Goal: Transaction & Acquisition: Purchase product/service

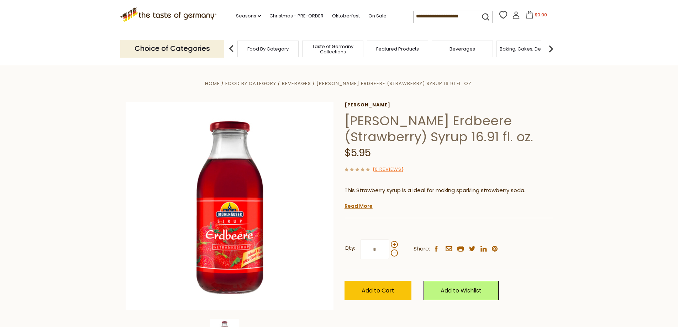
click at [368, 122] on h1 "[PERSON_NAME] Erdbeere (Strawberry) Syrup 16.91 fl. oz." at bounding box center [448, 129] width 208 height 32
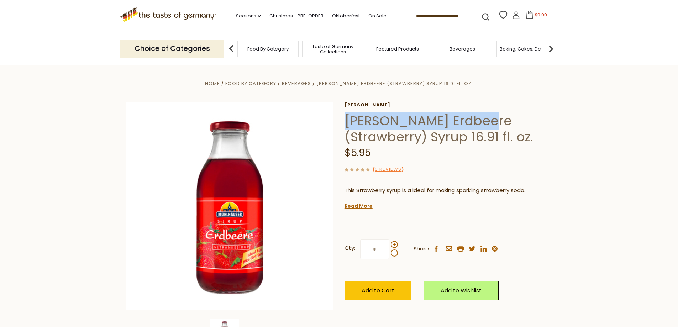
click at [453, 123] on h1 "[PERSON_NAME] Erdbeere (Strawberry) Syrup 16.91 fl. oz." at bounding box center [448, 129] width 208 height 32
copy h1 "[PERSON_NAME] Erdbeere"
click at [366, 119] on h1 "[PERSON_NAME] Erdbeere (Strawberry) Syrup 16.91 fl. oz." at bounding box center [448, 129] width 208 height 32
click at [367, 119] on h1 "[PERSON_NAME] Erdbeere (Strawberry) Syrup 16.91 fl. oz." at bounding box center [448, 129] width 208 height 32
click at [379, 123] on h1 "[PERSON_NAME] Erdbeere (Strawberry) Syrup 16.91 fl. oz." at bounding box center [448, 129] width 208 height 32
